Goal: Task Accomplishment & Management: Manage account settings

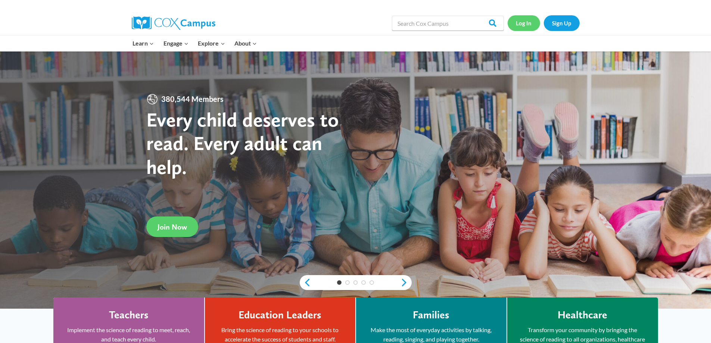
click at [523, 22] on link "Log In" at bounding box center [524, 22] width 32 height 15
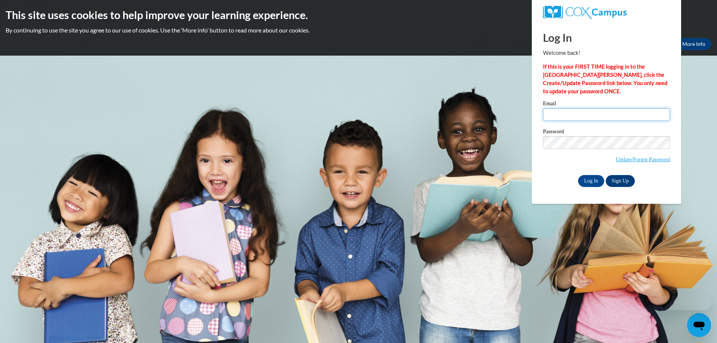
click at [574, 116] on input "Email" at bounding box center [606, 114] width 127 height 13
type input "[DOMAIN_NAME][EMAIL_ADDRESS][DOMAIN_NAME]"
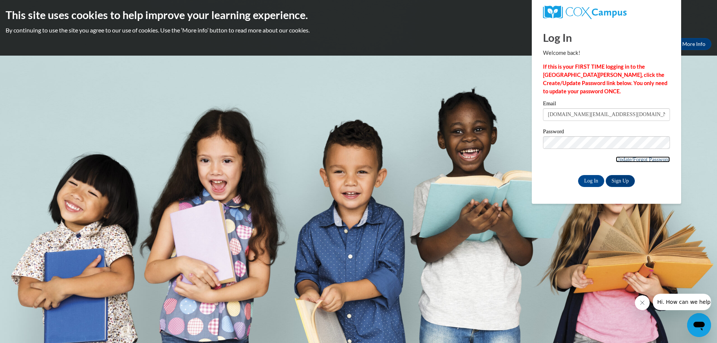
click at [637, 159] on link "Update/Forgot Password" at bounding box center [643, 159] width 54 height 6
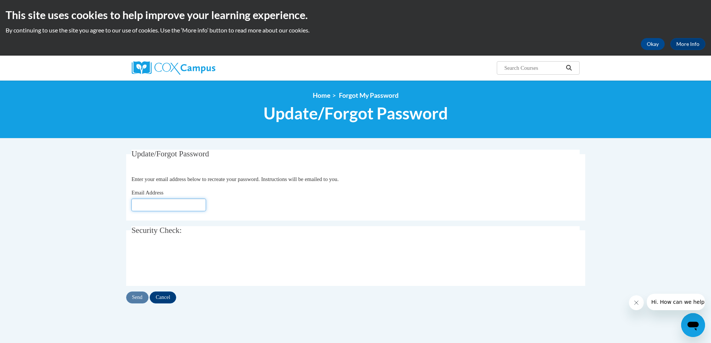
click at [194, 207] on input "Email Address" at bounding box center [168, 205] width 75 height 13
type input "[DOMAIN_NAME][EMAIL_ADDRESS][DOMAIN_NAME]"
click at [133, 298] on input "Send" at bounding box center [137, 298] width 22 height 12
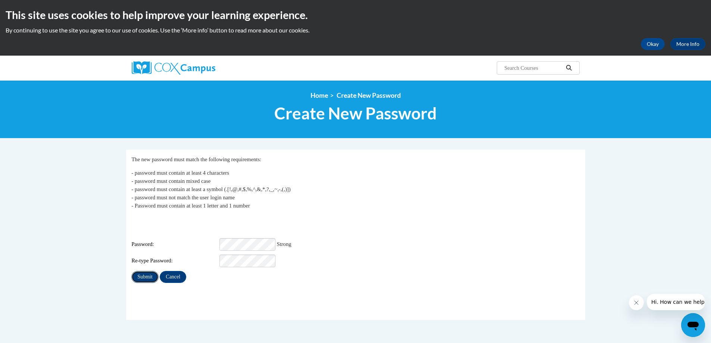
click at [147, 271] on input "Submit" at bounding box center [144, 277] width 27 height 12
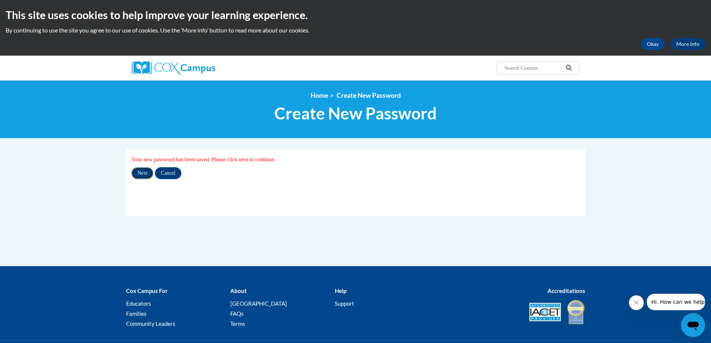
click at [144, 172] on input "Next" at bounding box center [142, 173] width 22 height 12
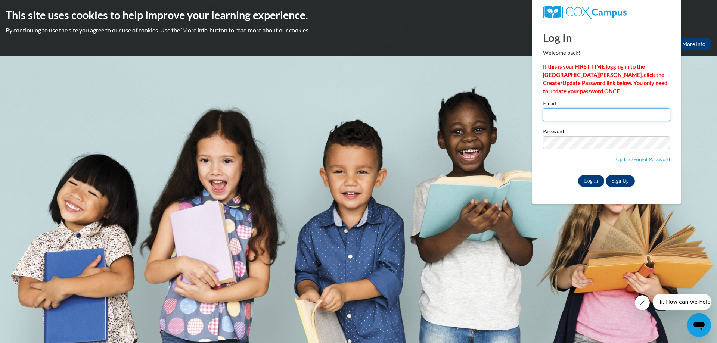
type input "jennifer.work@ovsd.us"
click at [592, 180] on input "Log In" at bounding box center [591, 181] width 26 height 12
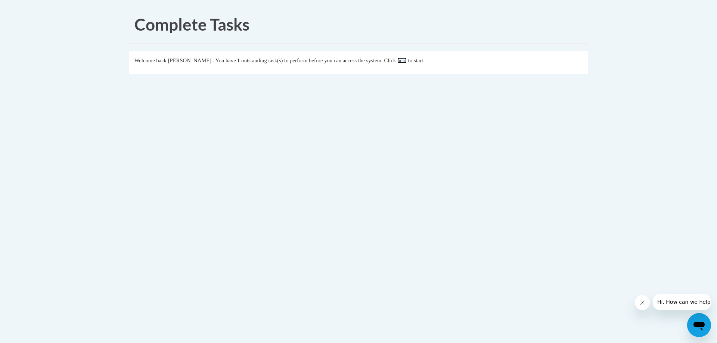
click at [407, 63] on link "here" at bounding box center [401, 60] width 9 height 6
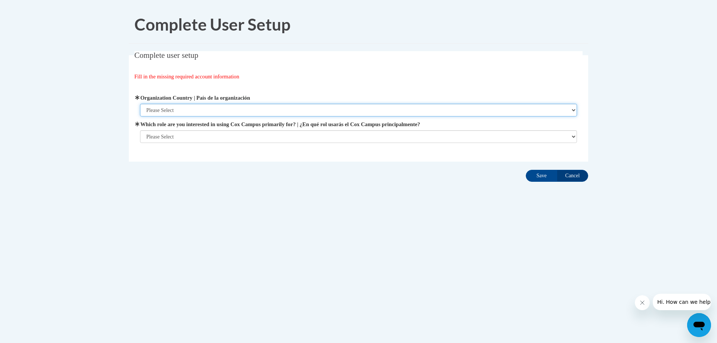
click at [569, 108] on select "Please Select [GEOGRAPHIC_DATA] | [GEOGRAPHIC_DATA] Outside of [GEOGRAPHIC_DATA…" at bounding box center [358, 110] width 437 height 13
select select "ad49bcad-a171-4b2e-b99c-48b446064914"
click at [140, 104] on select "Please Select [GEOGRAPHIC_DATA] | [GEOGRAPHIC_DATA] Outside of [GEOGRAPHIC_DATA…" at bounding box center [358, 110] width 437 height 13
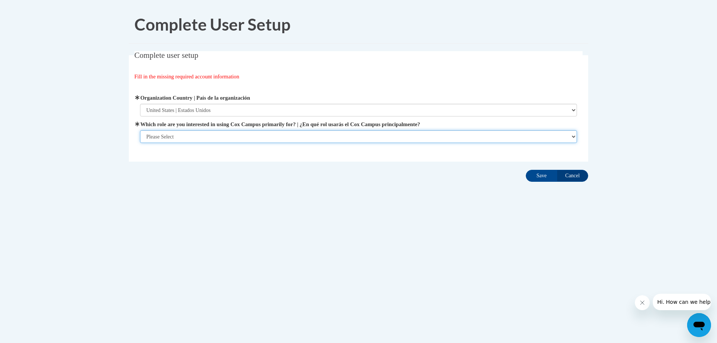
click at [568, 135] on select "Please Select College/University | Colegio/Universidad Community/Nonprofit Part…" at bounding box center [358, 136] width 437 height 13
select select "fbf2d438-af2f-41f8-98f1-81c410e29de3"
click at [140, 143] on select "Please Select College/University | Colegio/Universidad Community/Nonprofit Part…" at bounding box center [358, 136] width 437 height 13
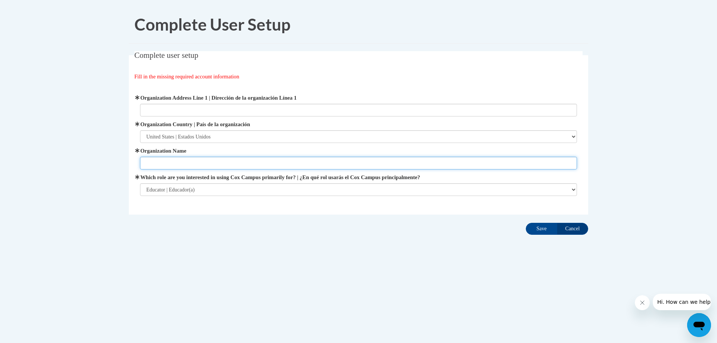
click at [190, 160] on input "Organization Name" at bounding box center [358, 163] width 437 height 13
type input "[GEOGRAPHIC_DATA]/[US_STATE][GEOGRAPHIC_DATA]"
type input "[STREET_ADDRESS][PERSON_NAME]"
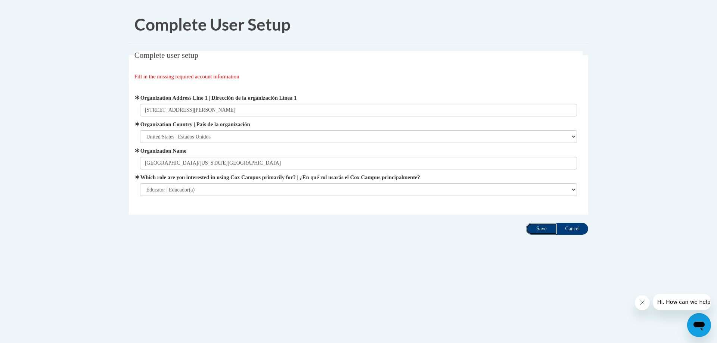
click at [542, 228] on input "Save" at bounding box center [541, 229] width 31 height 12
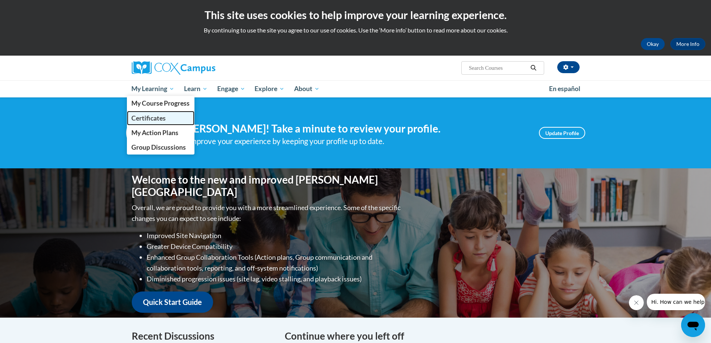
click at [152, 119] on span "Certificates" at bounding box center [148, 118] width 34 height 8
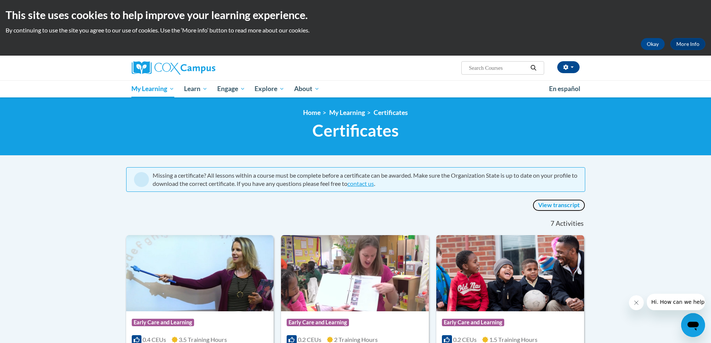
click at [554, 205] on link "View transcript" at bounding box center [559, 205] width 53 height 12
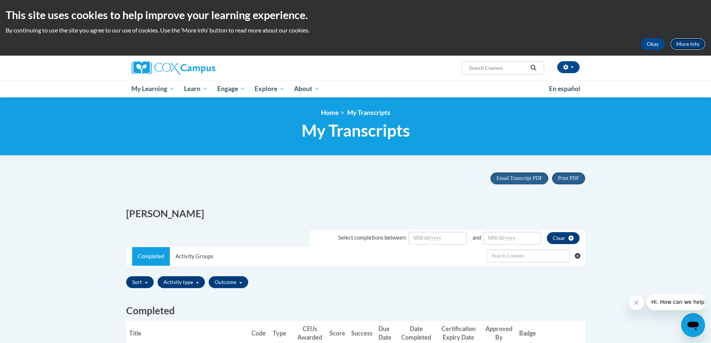
click at [684, 45] on link "More Info" at bounding box center [687, 44] width 35 height 12
